Goal: Transaction & Acquisition: Book appointment/travel/reservation

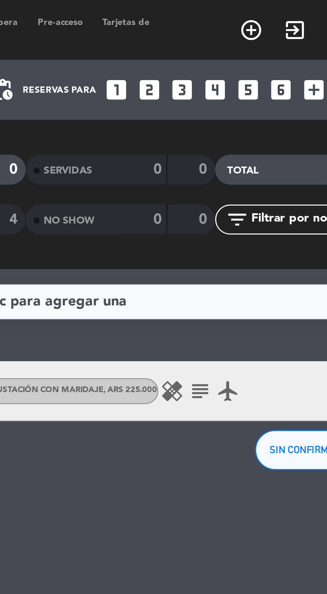
click at [272, 7] on icon "add_circle_outline" at bounding box center [271, 10] width 8 height 8
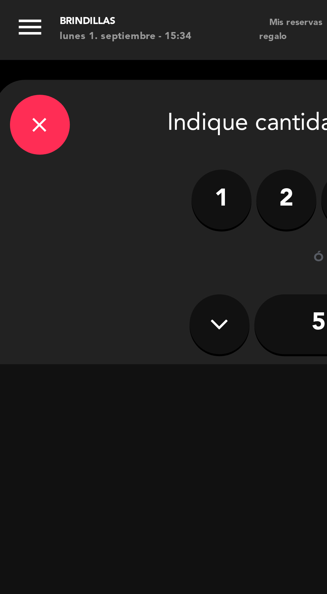
click at [93, 70] on label "2" at bounding box center [96, 67] width 20 height 20
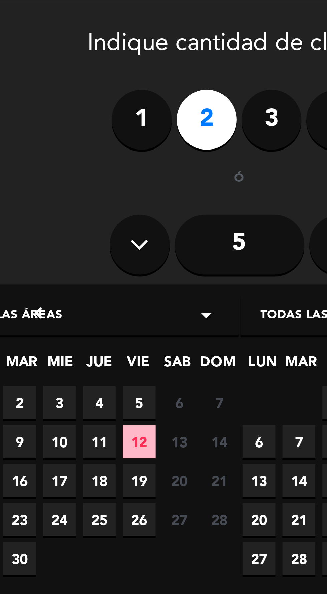
click at [58, 163] on span "4" at bounding box center [59, 161] width 11 height 11
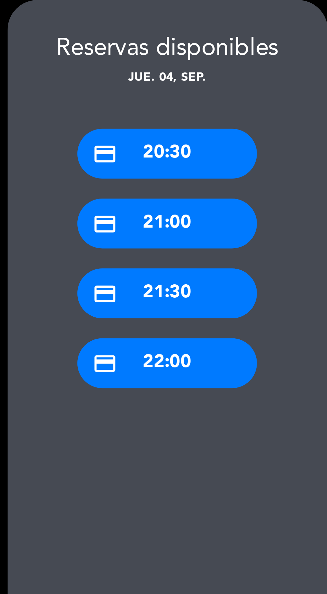
click at [284, 124] on div "credit_card 21:30" at bounding box center [272, 124] width 60 height 17
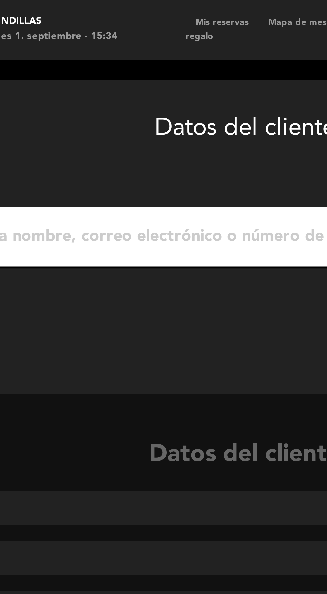
click at [91, 77] on input "1" at bounding box center [106, 78] width 197 height 9
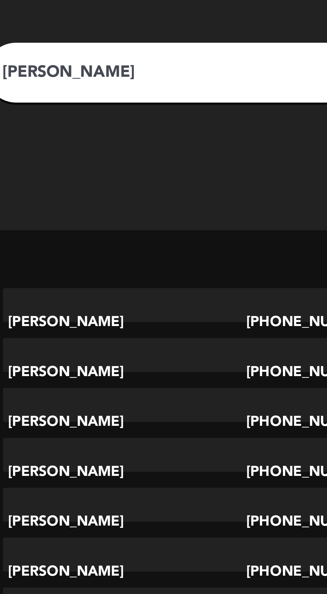
scroll to position [24, 0]
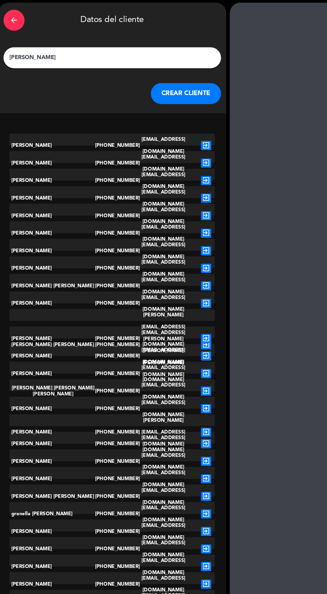
type input "[PERSON_NAME]"
click at [192, 95] on div "arrow_back Datos del cliente [PERSON_NAME] CLIENTE" at bounding box center [106, 55] width 217 height 105
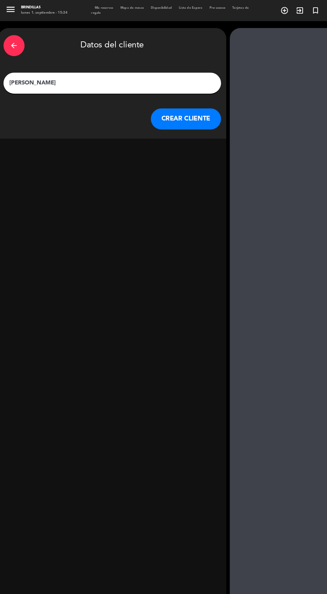
scroll to position [0, 0]
click at [174, 113] on button "CREAR CLIENTE" at bounding box center [177, 113] width 67 height 20
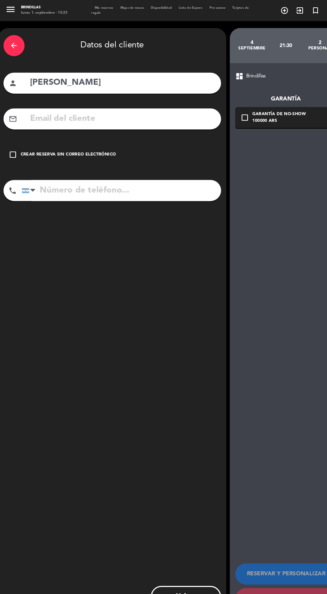
click at [102, 154] on div "check_box_outline_blank Crear reserva sin correo electrónico" at bounding box center [106, 147] width 207 height 20
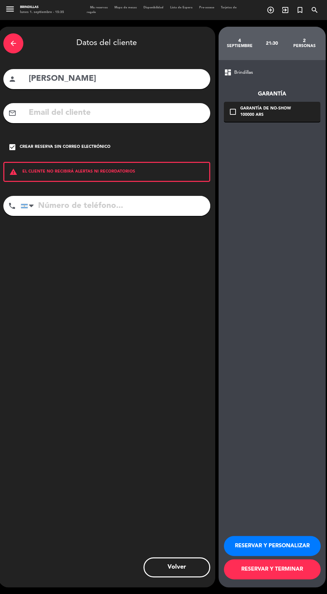
scroll to position [33, 0]
click at [296, 556] on button "RESERVAR Y PERSONALIZAR" at bounding box center [272, 546] width 97 height 20
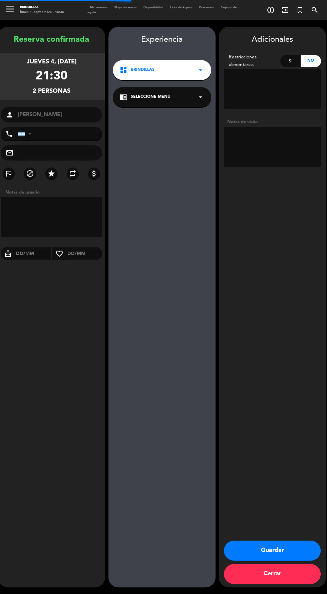
scroll to position [27, 0]
click at [296, 561] on button "Guardar" at bounding box center [272, 551] width 97 height 20
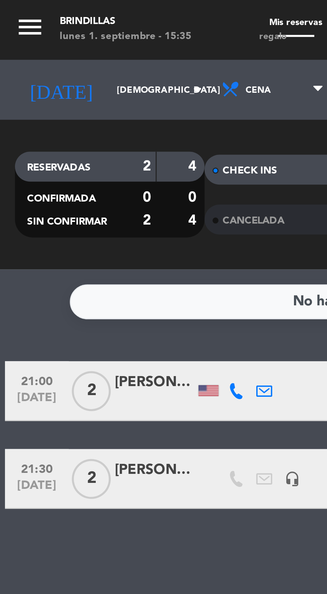
click at [80, 163] on div "No hay notas para este servicio. Haz clic para agregar una 21:00 [DATE] 2 [PERS…" at bounding box center [163, 342] width 327 height 504
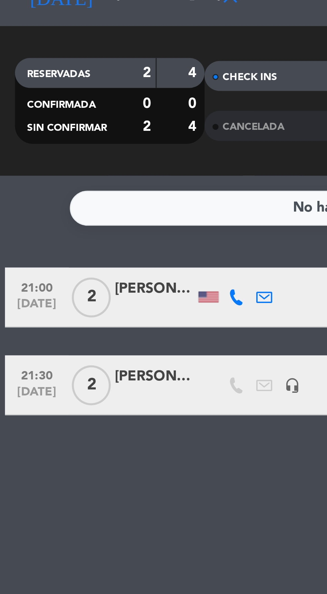
click at [49, 154] on div "[PERSON_NAME]" at bounding box center [51, 158] width 27 height 8
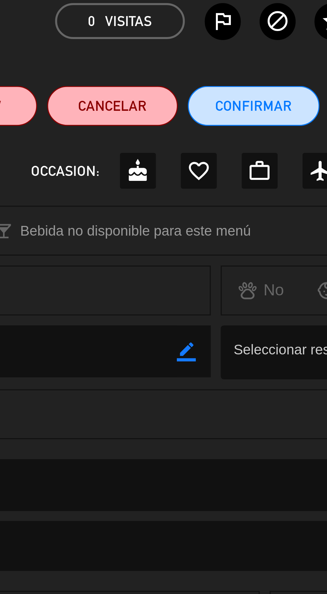
click at [220, 88] on icon "cake" at bounding box center [219, 88] width 8 height 8
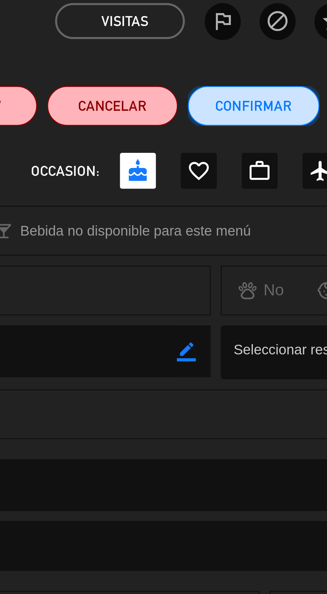
click at [269, 66] on button "Confirmar" at bounding box center [258, 66] width 44 height 13
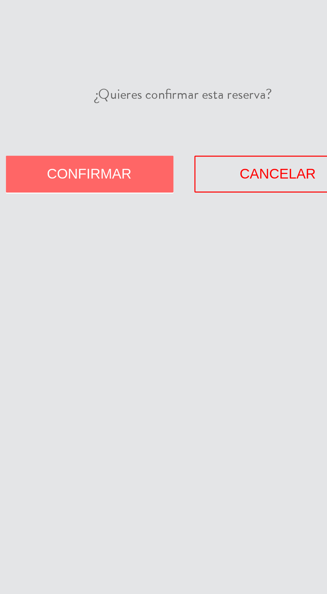
click at [152, 53] on button "Confirmar" at bounding box center [132, 58] width 56 height 12
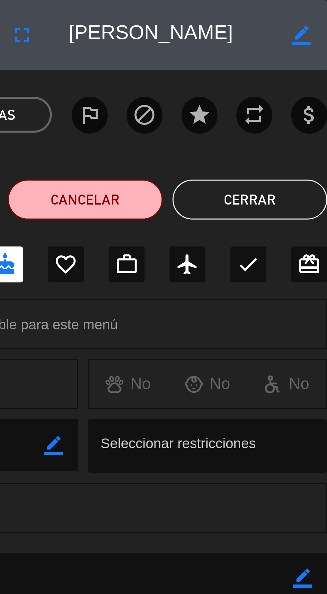
click at [311, 68] on button "Cerrar" at bounding box center [301, 66] width 52 height 13
